Goal: Transaction & Acquisition: Purchase product/service

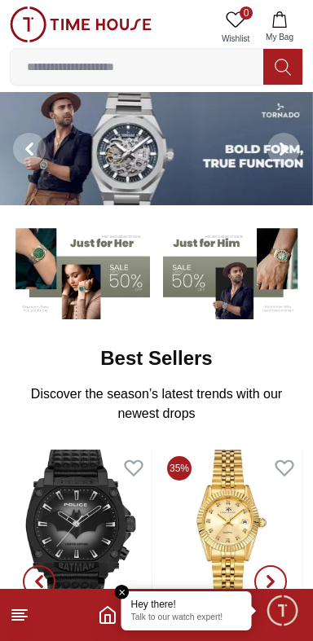
click at [120, 591] on em "Close tooltip" at bounding box center [122, 592] width 15 height 15
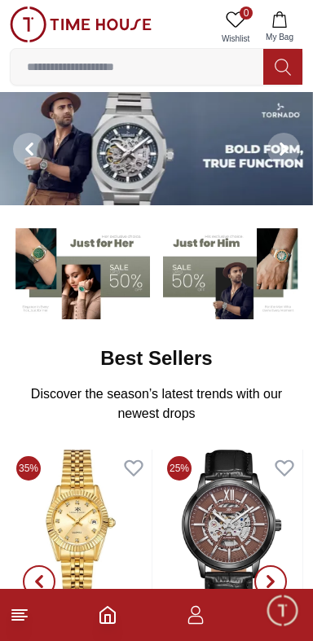
click at [112, 267] on img at bounding box center [80, 271] width 140 height 98
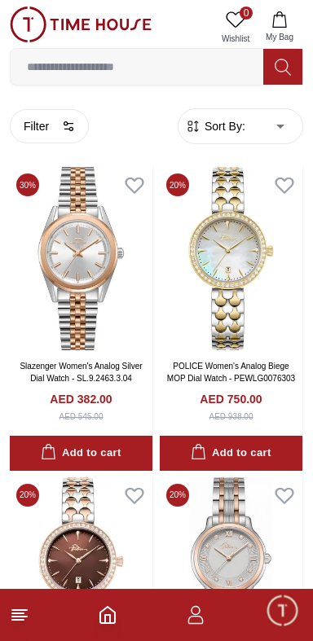
click at [234, 122] on span "Sort By:" at bounding box center [223, 126] width 44 height 16
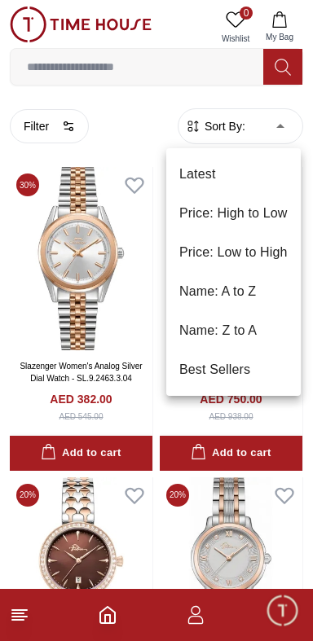
click at [254, 246] on li "Price: Low to High" at bounding box center [233, 252] width 134 height 39
type input "*"
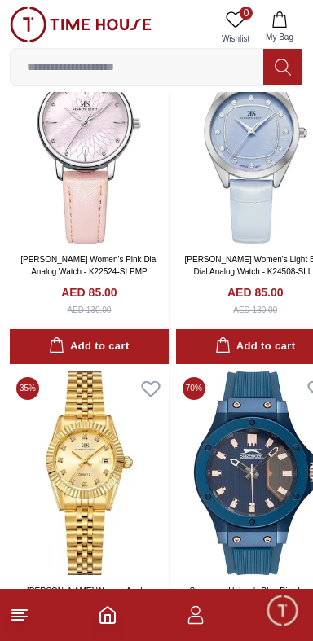
scroll to position [2765, 0]
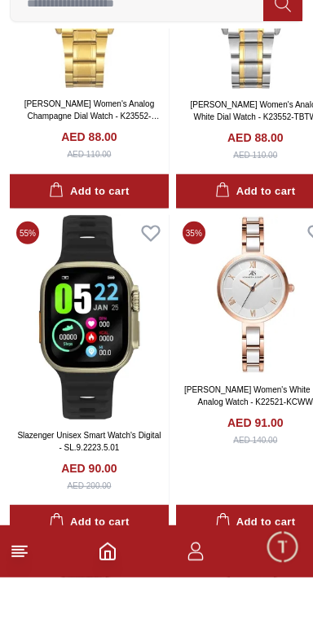
scroll to position [3859, 0]
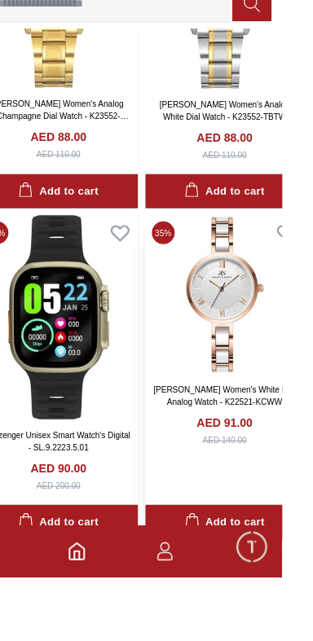
click at [245, 378] on img at bounding box center [255, 357] width 159 height 159
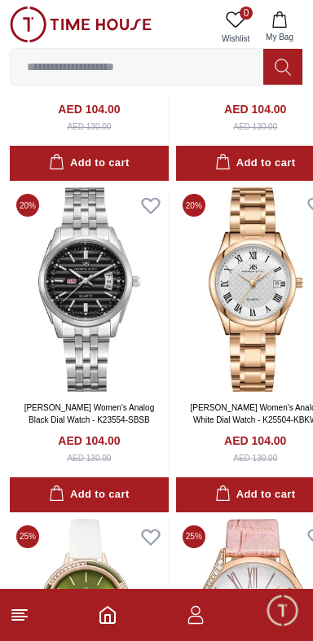
scroll to position [9246, 0]
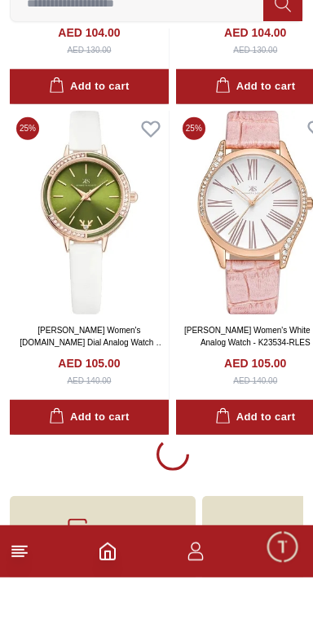
scroll to position [9592, 0]
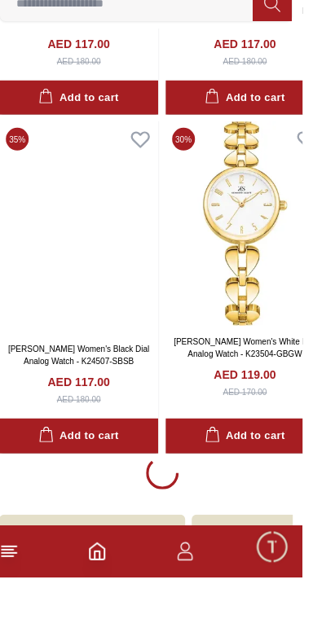
scroll to position [16205, 0]
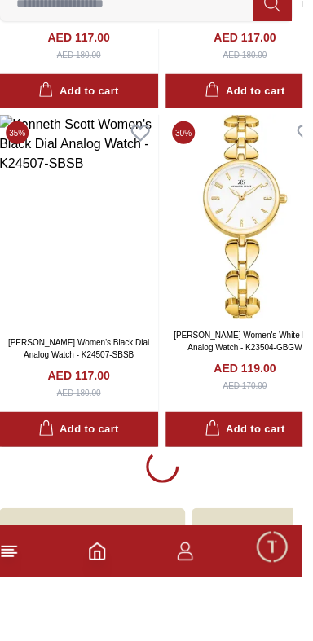
scroll to position [16205, 0]
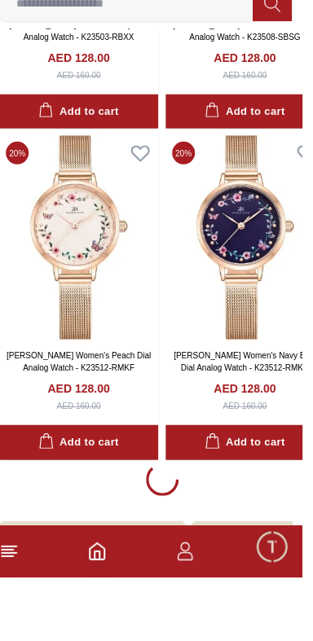
scroll to position [22819, 0]
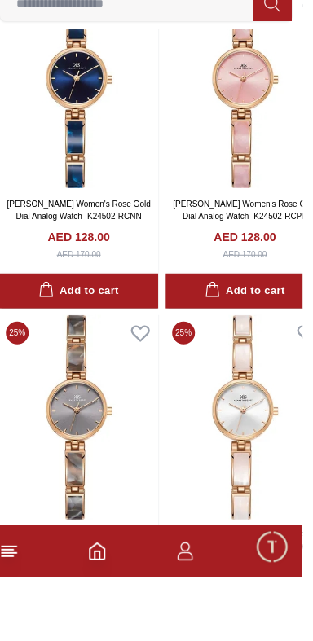
scroll to position [25283, 0]
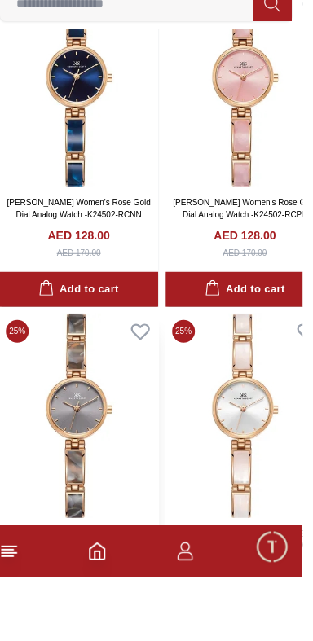
click at [115, 461] on img at bounding box center [89, 479] width 159 height 204
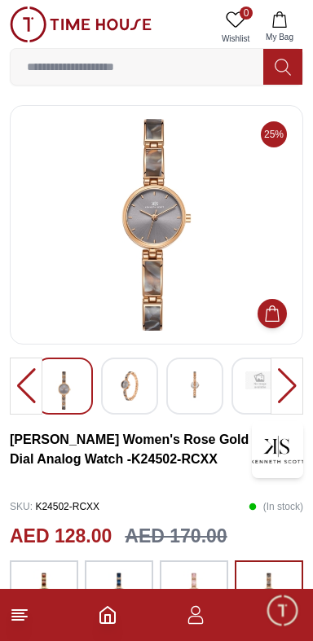
click at [177, 234] on img at bounding box center [156, 225] width 265 height 212
click at [138, 389] on img at bounding box center [129, 385] width 29 height 29
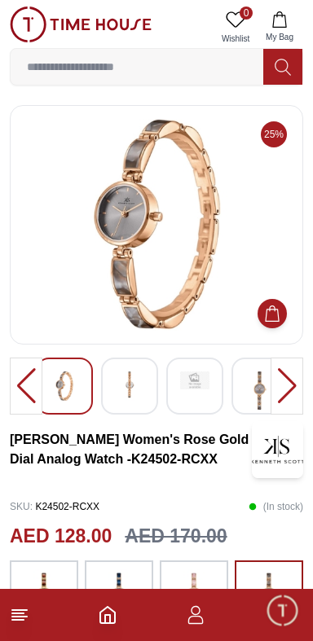
click at [189, 389] on div at bounding box center [194, 385] width 57 height 57
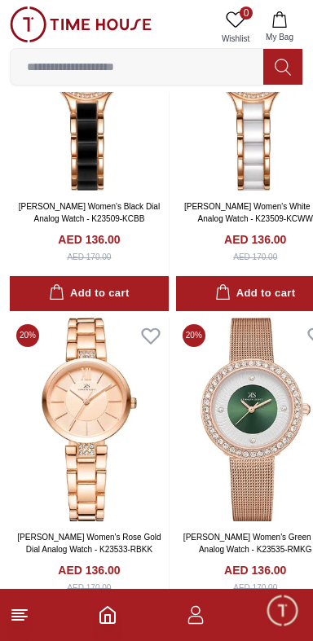
scroll to position [28321, 0]
click at [125, 409] on img at bounding box center [89, 420] width 159 height 204
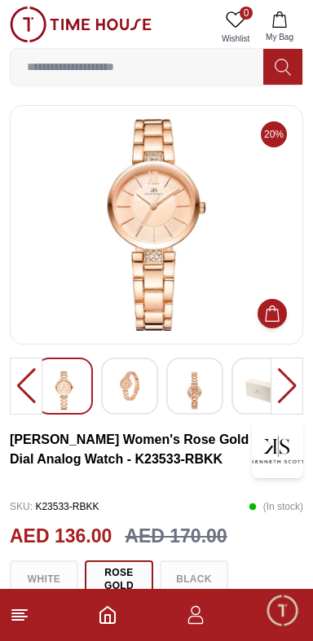
click at [283, 367] on div at bounding box center [286, 385] width 33 height 57
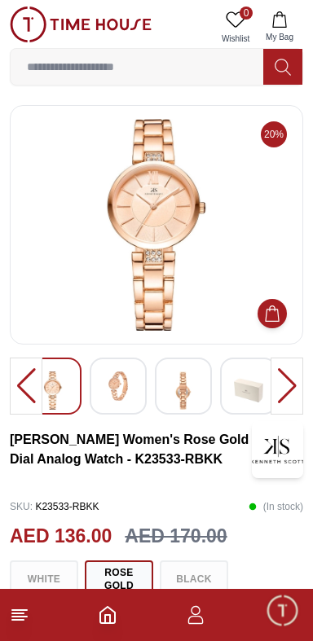
click at [114, 389] on img at bounding box center [117, 385] width 29 height 29
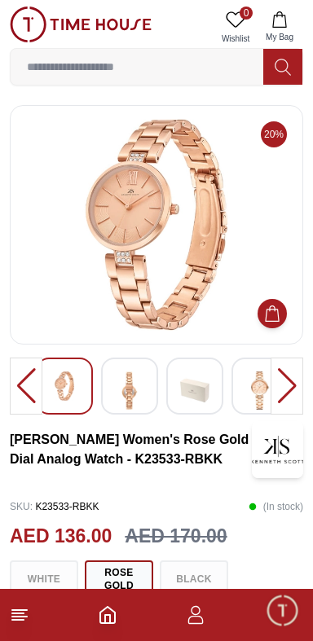
click at [182, 389] on img at bounding box center [194, 390] width 29 height 38
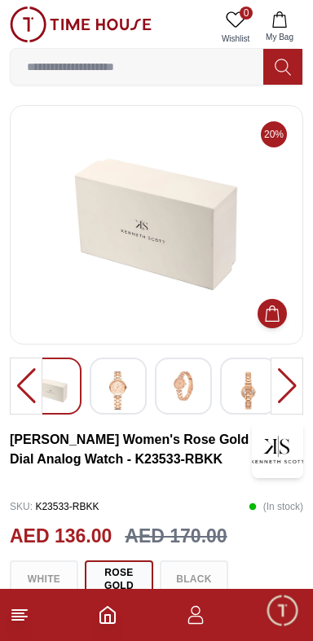
click at [120, 393] on img at bounding box center [117, 390] width 29 height 38
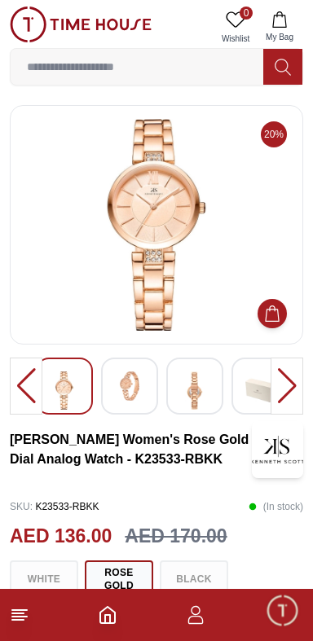
click at [138, 387] on img at bounding box center [129, 385] width 29 height 29
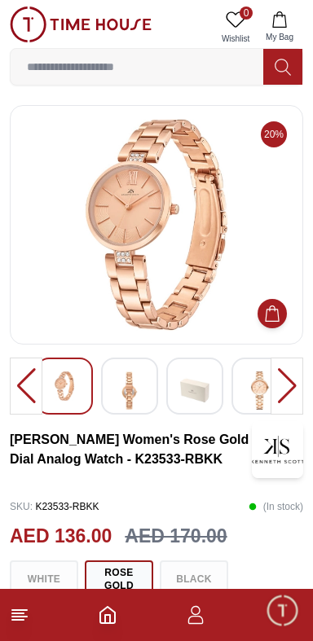
click at [204, 385] on img at bounding box center [194, 390] width 29 height 38
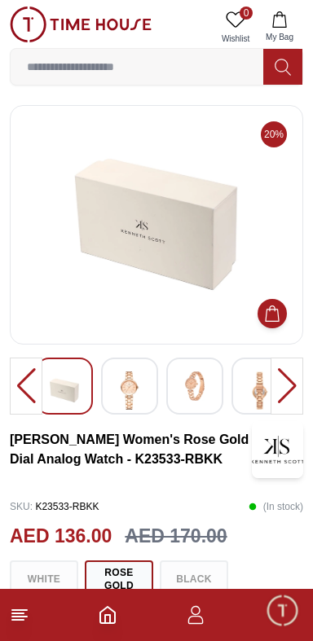
click at [251, 396] on img at bounding box center [259, 390] width 29 height 38
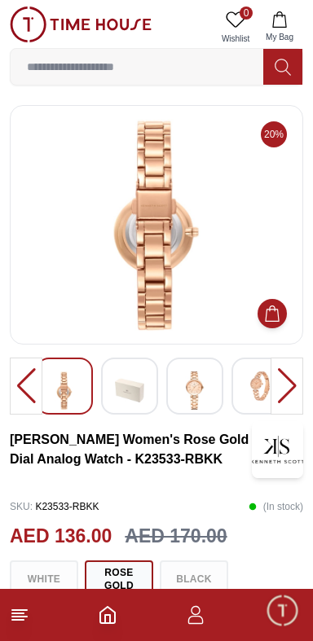
click at [252, 383] on img at bounding box center [259, 385] width 29 height 29
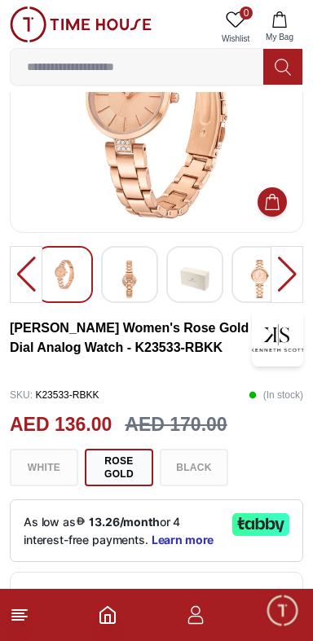
scroll to position [112, 0]
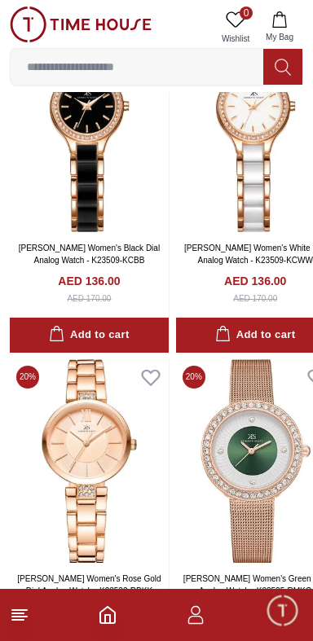
scroll to position [28285, 0]
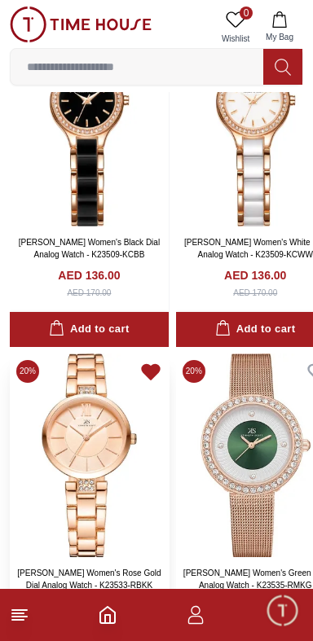
click at [152, 365] on icon at bounding box center [150, 372] width 17 height 15
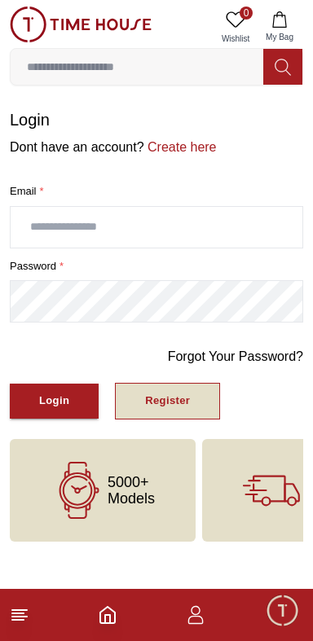
click at [162, 414] on button "Register" at bounding box center [167, 401] width 105 height 37
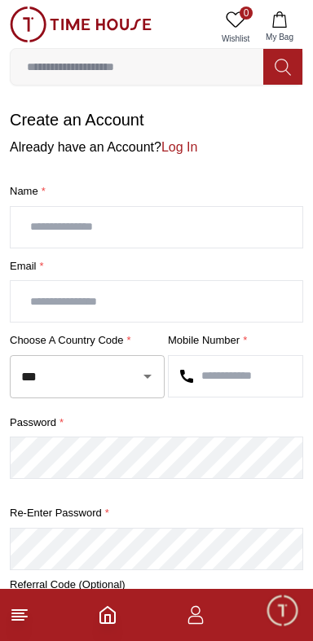
click at [221, 229] on input "text" at bounding box center [156, 227] width 291 height 41
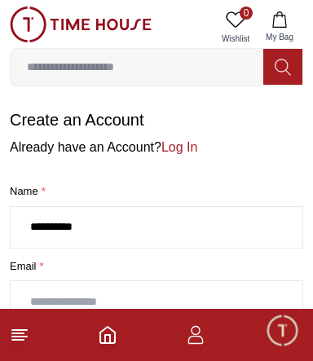
type input "**********"
click at [210, 295] on input "text" at bounding box center [156, 301] width 291 height 41
click at [35, 293] on input "**********" at bounding box center [156, 301] width 291 height 41
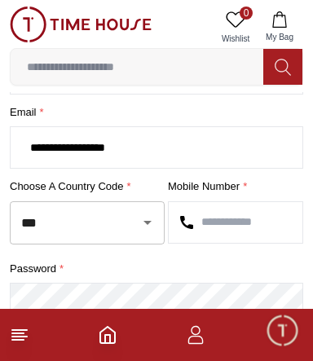
scroll to position [155, 0]
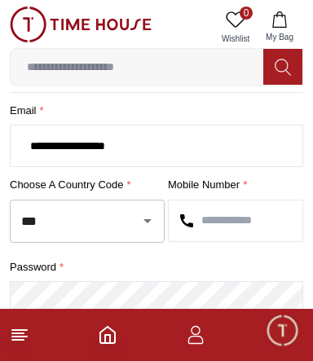
type input "**********"
click at [245, 216] on input "text" at bounding box center [236, 220] width 134 height 41
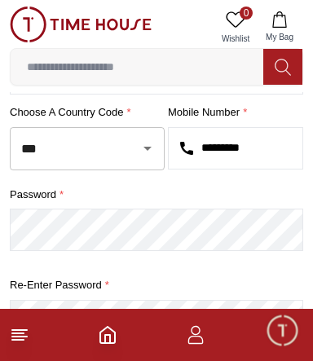
scroll to position [238, 0]
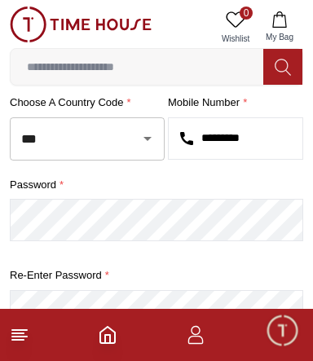
type input "*********"
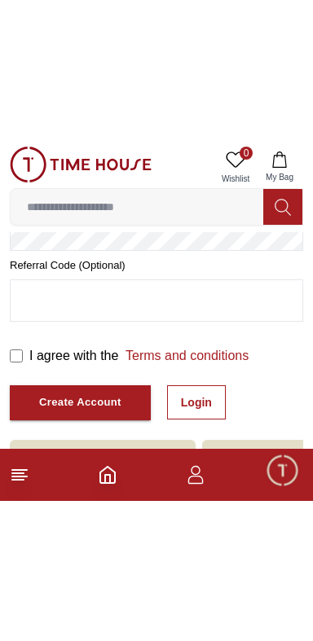
scroll to position [282, 0]
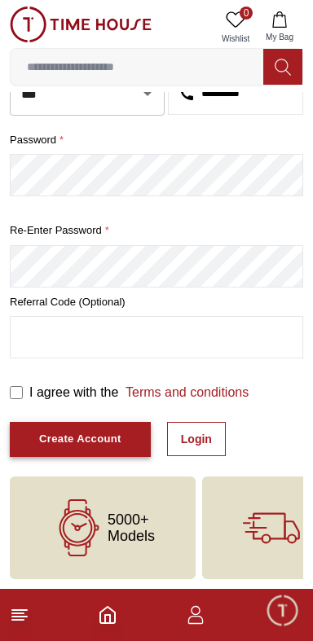
click at [68, 444] on div "Create Account" at bounding box center [80, 439] width 82 height 19
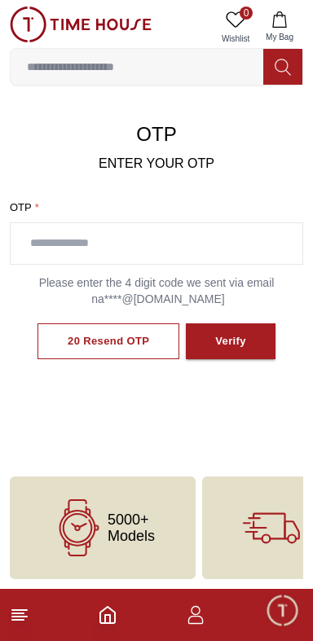
scroll to position [70, 0]
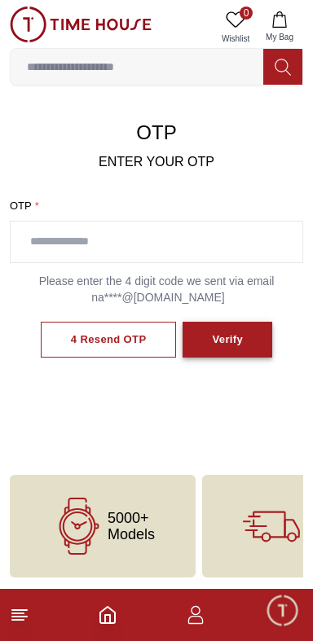
click at [222, 337] on div "Verify" at bounding box center [227, 340] width 31 height 19
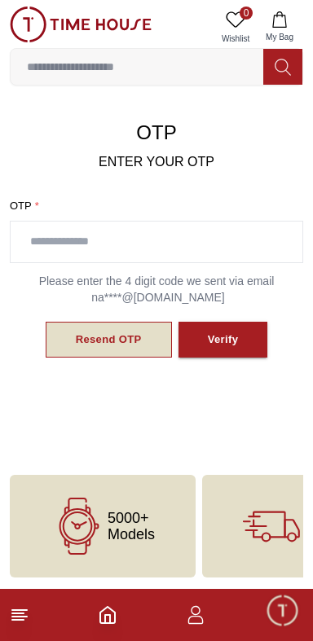
click at [115, 331] on div "Resend OTP" at bounding box center [109, 340] width 66 height 19
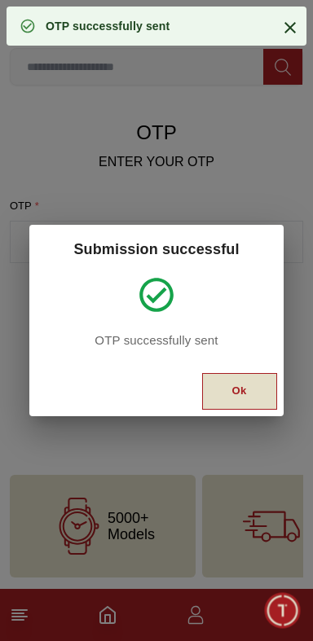
click at [224, 392] on button "Ok" at bounding box center [239, 391] width 75 height 37
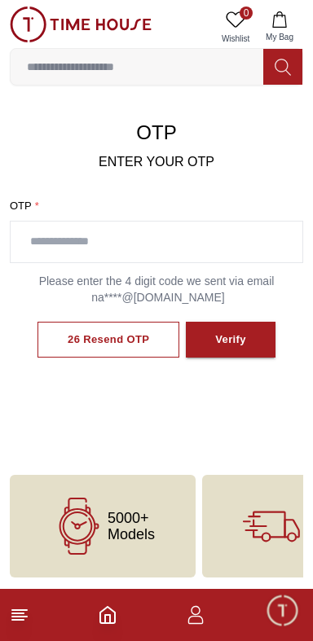
click at [20, 616] on line at bounding box center [19, 616] width 15 height 0
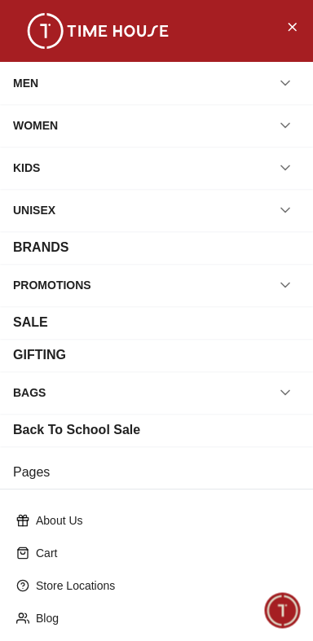
click at [255, 130] on div "WOMEN" at bounding box center [156, 125] width 287 height 29
click at [293, 122] on button "button" at bounding box center [284, 125] width 29 height 29
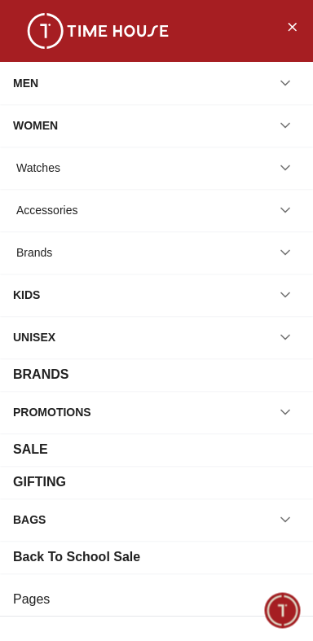
click at [289, 122] on icon "button" at bounding box center [285, 125] width 16 height 16
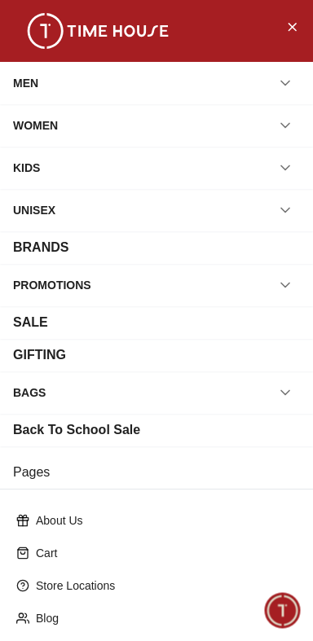
click at [278, 214] on icon "button" at bounding box center [285, 210] width 16 height 16
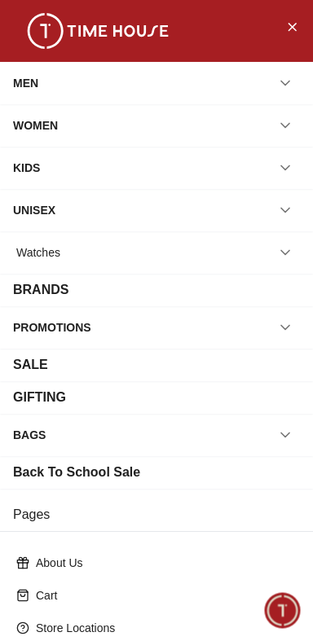
click at [282, 258] on icon "button" at bounding box center [285, 252] width 16 height 16
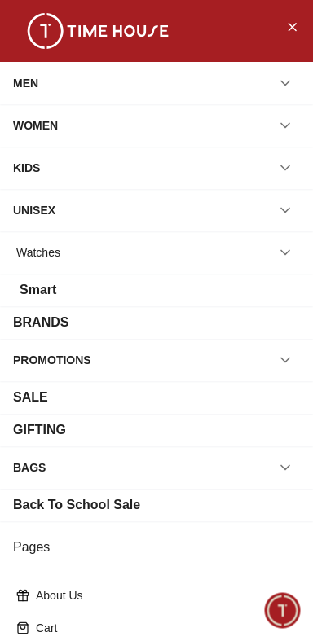
click at [130, 255] on div "Watches" at bounding box center [156, 252] width 287 height 29
click at [34, 257] on div "Watches" at bounding box center [38, 252] width 44 height 29
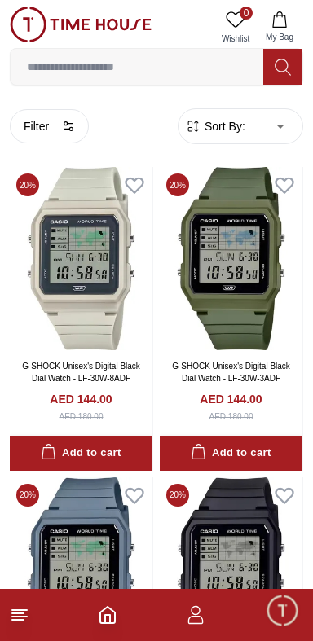
scroll to position [70, 0]
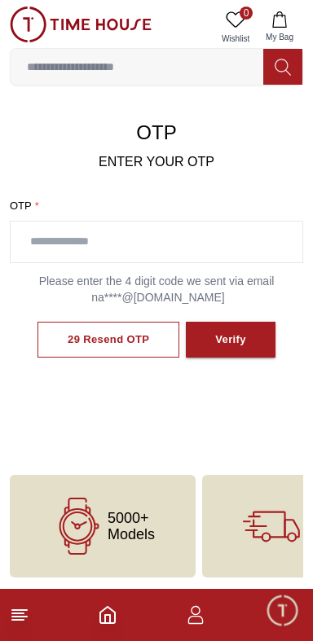
click at [18, 620] on line at bounding box center [17, 620] width 11 height 0
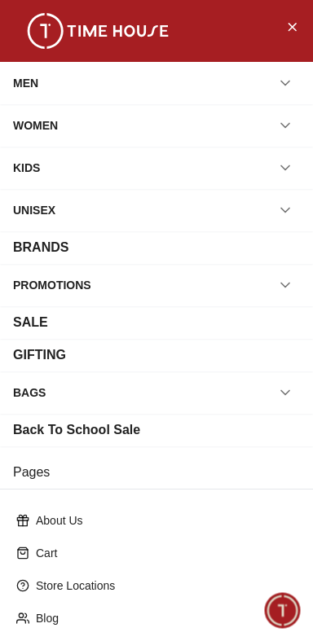
click at [199, 120] on div "WOMEN" at bounding box center [156, 125] width 287 height 29
click at [287, 138] on button "button" at bounding box center [284, 125] width 29 height 29
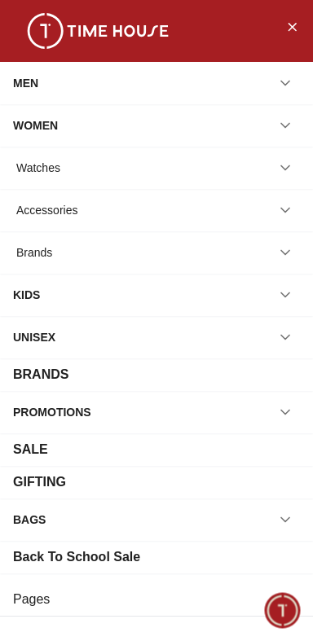
click at [36, 135] on div "WOMEN" at bounding box center [35, 125] width 45 height 29
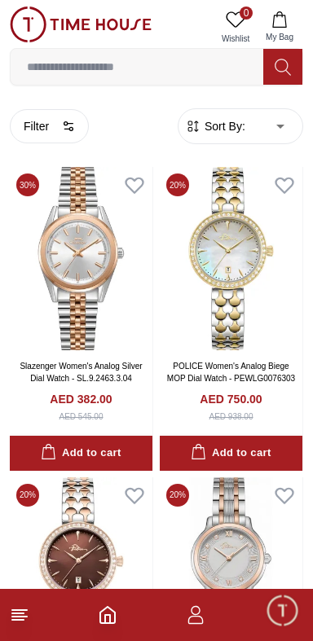
click at [16, 610] on line at bounding box center [19, 610] width 15 height 0
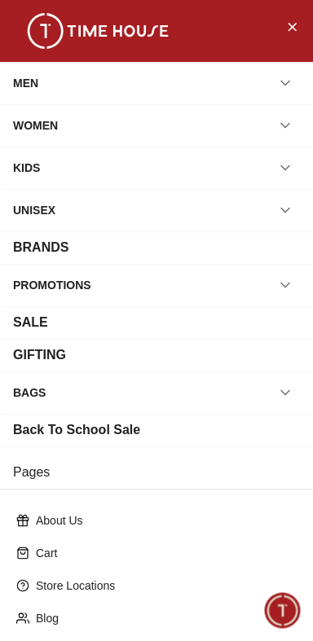
click at [121, 131] on div "WOMEN" at bounding box center [156, 125] width 287 height 29
click at [293, 126] on button "button" at bounding box center [284, 125] width 29 height 29
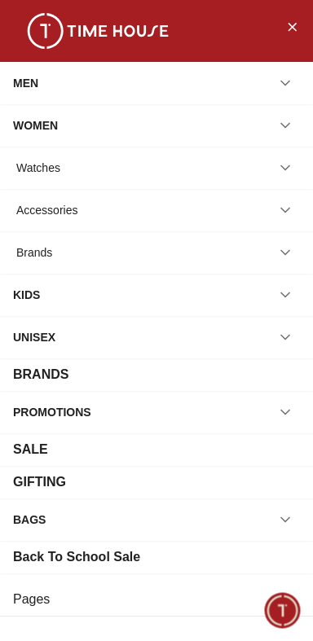
click at [196, 208] on div "Accessories" at bounding box center [156, 209] width 287 height 29
click at [58, 212] on div "Accessories" at bounding box center [46, 209] width 61 height 29
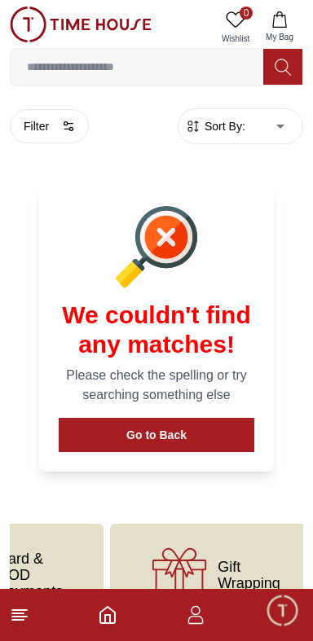
scroll to position [0, 526]
click at [18, 622] on icon at bounding box center [20, 615] width 20 height 20
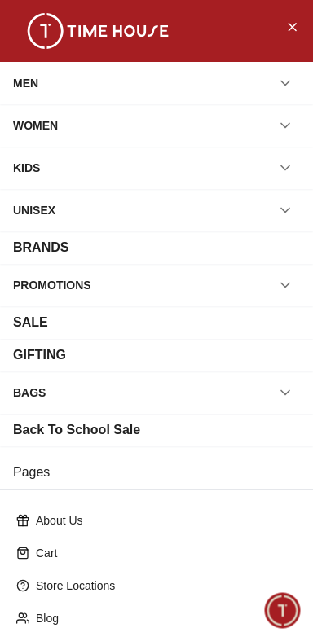
click at [206, 136] on div "WOMEN" at bounding box center [156, 125] width 287 height 29
click at [281, 135] on button "button" at bounding box center [284, 125] width 29 height 29
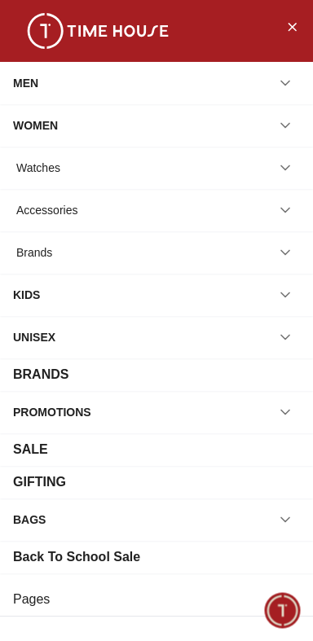
click at [92, 160] on div "Watches" at bounding box center [156, 167] width 287 height 29
click at [26, 173] on div "Watches" at bounding box center [38, 167] width 44 height 29
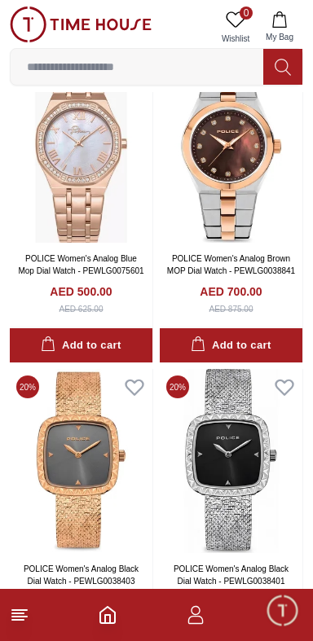
scroll to position [1654, 0]
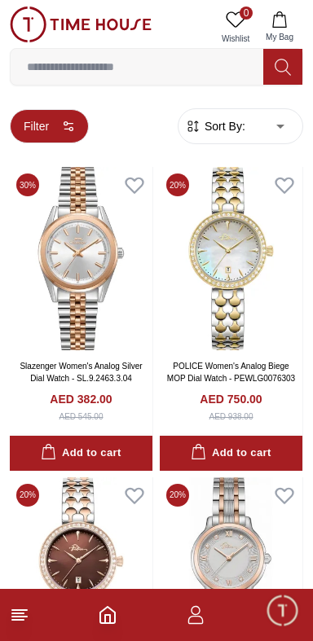
click at [55, 123] on button "Filter" at bounding box center [49, 126] width 79 height 34
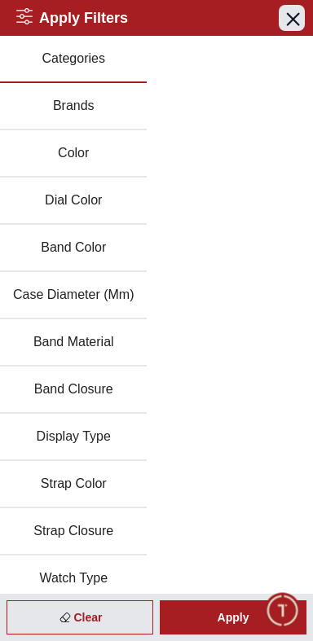
click at [296, 14] on icon "button" at bounding box center [292, 18] width 11 height 11
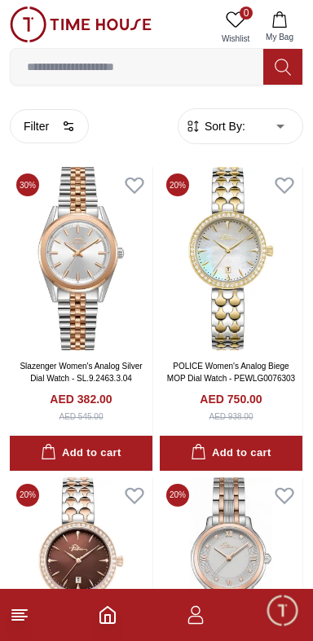
click at [239, 129] on span "Sort By:" at bounding box center [223, 126] width 44 height 16
click at [232, 130] on span "Sort By:" at bounding box center [223, 126] width 44 height 16
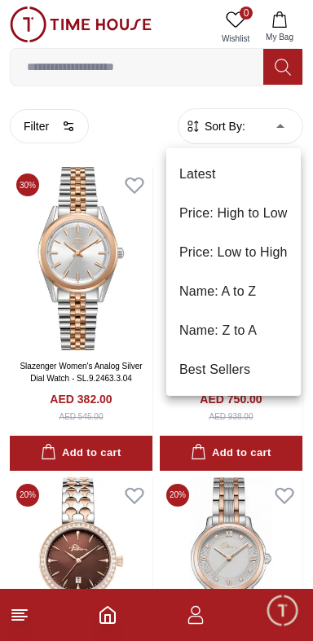
click at [261, 249] on li "Price: Low to High" at bounding box center [233, 252] width 134 height 39
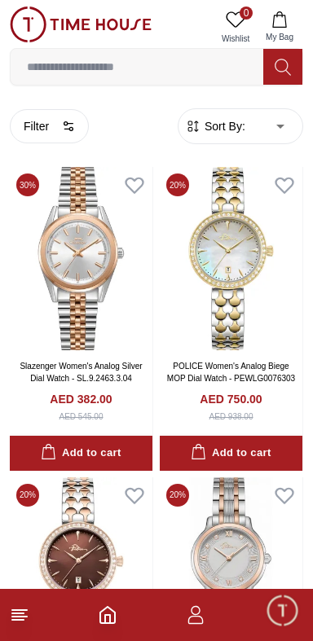
type input "*"
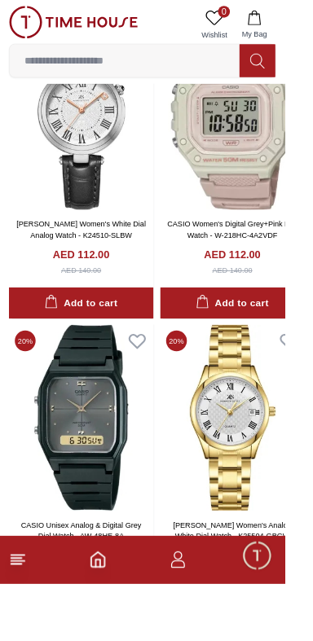
scroll to position [6289, 0]
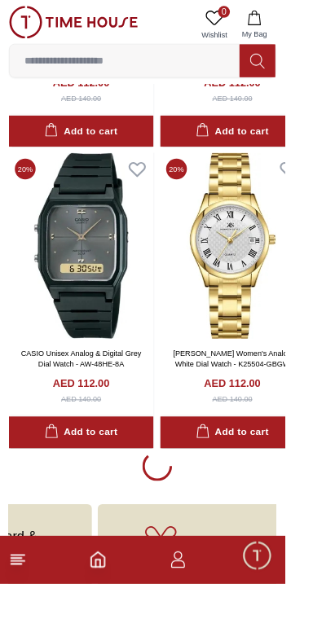
scroll to position [6289, 0]
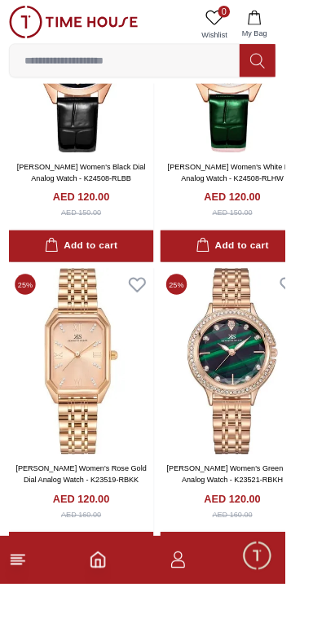
scroll to position [12909, 0]
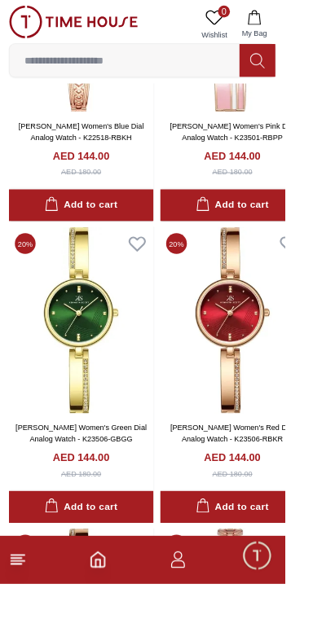
scroll to position [26405, 0]
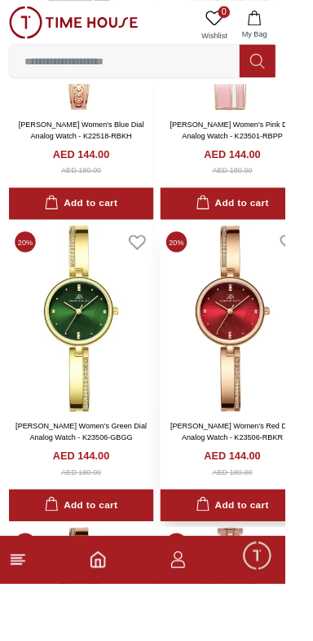
click at [283, 318] on img at bounding box center [255, 349] width 159 height 204
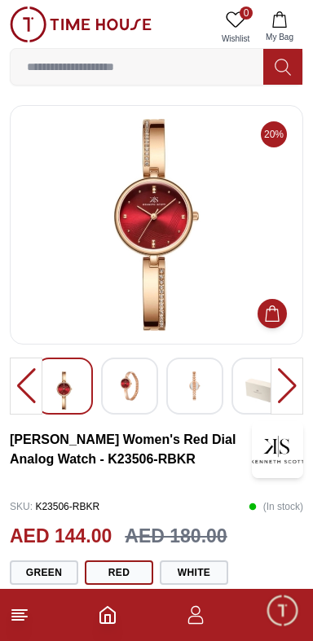
click at [197, 375] on img at bounding box center [194, 385] width 29 height 29
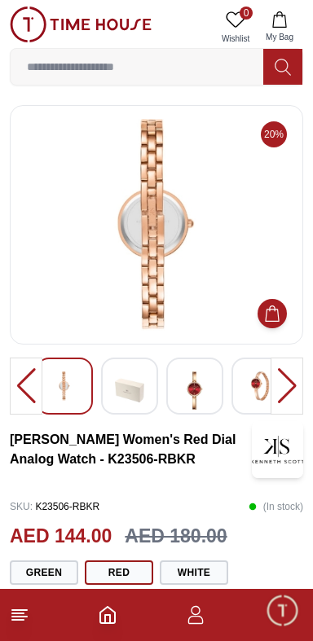
click at [139, 376] on img at bounding box center [129, 390] width 29 height 38
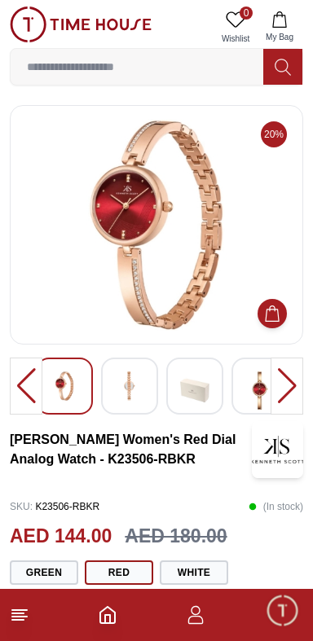
click at [142, 385] on img at bounding box center [129, 385] width 29 height 29
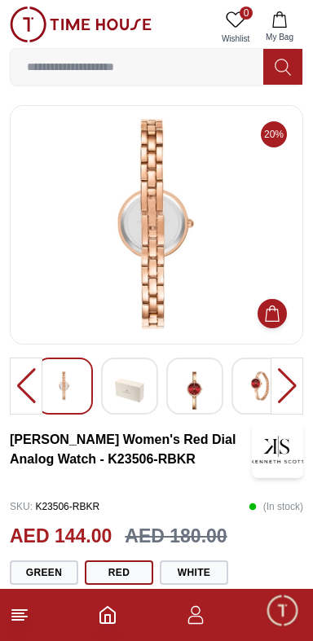
click at [80, 384] on div at bounding box center [64, 385] width 57 height 57
click at [76, 369] on div at bounding box center [64, 385] width 57 height 57
click at [144, 386] on div at bounding box center [129, 385] width 57 height 57
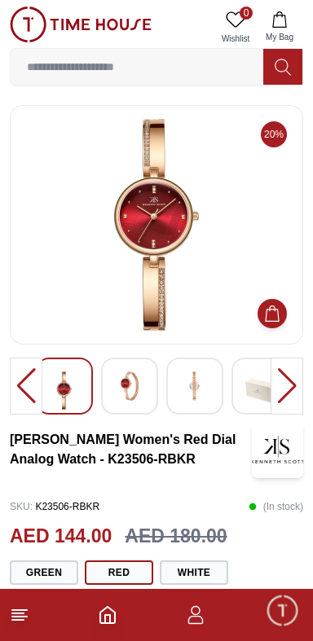
click at [142, 391] on img at bounding box center [129, 385] width 29 height 29
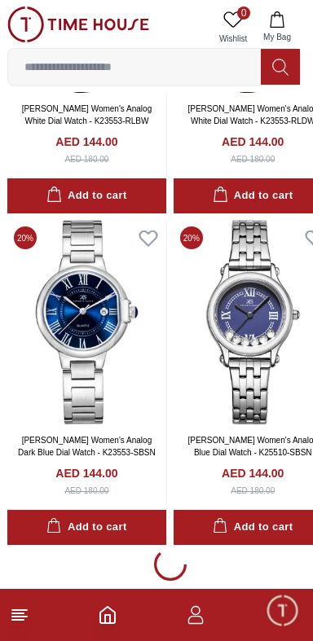
scroll to position [29488, 2]
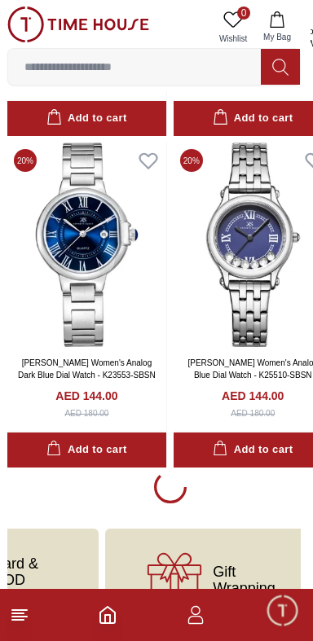
scroll to position [29424, 0]
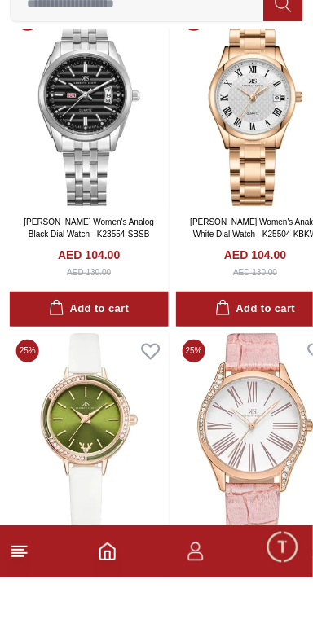
scroll to position [36030, 0]
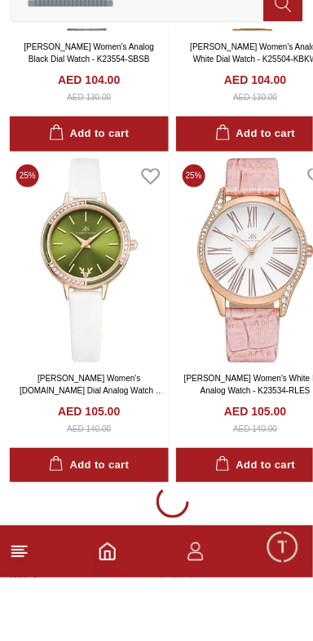
scroll to position [36030, 0]
